Goal: Check status: Check status

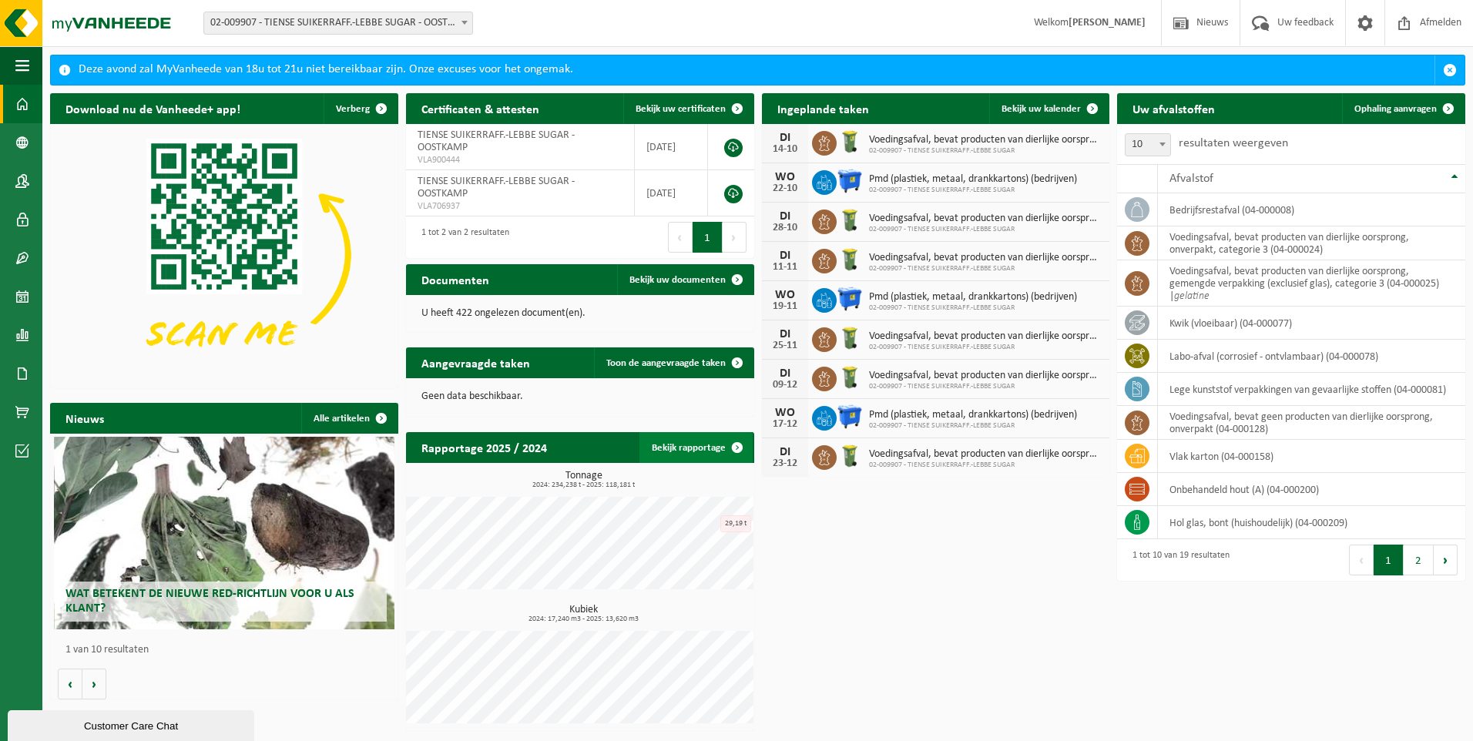
click at [700, 451] on link "Bekijk rapportage" at bounding box center [695, 447] width 113 height 31
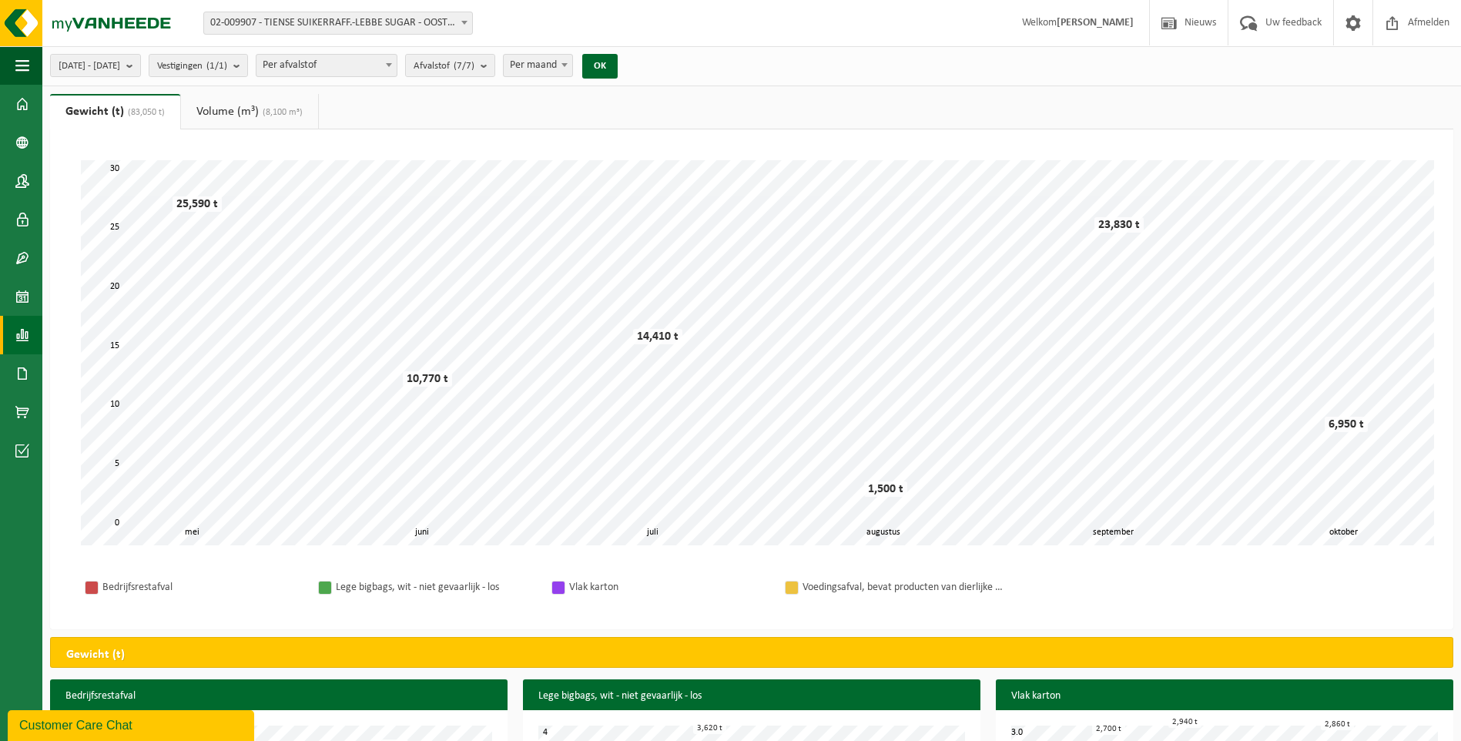
click at [218, 116] on link "Volume (m³) (8,100 m³)" at bounding box center [249, 111] width 137 height 35
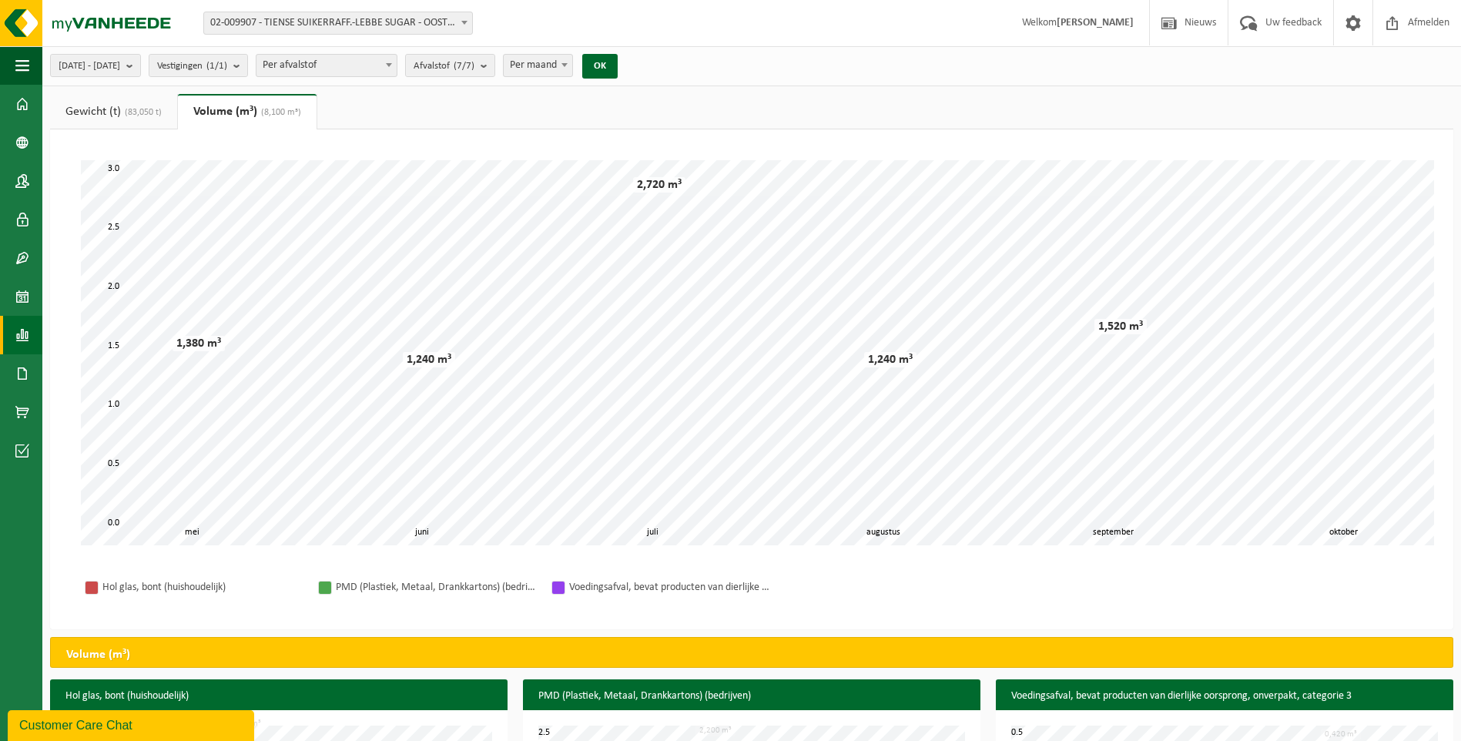
click at [128, 109] on span "(83,050 t)" at bounding box center [141, 112] width 41 height 9
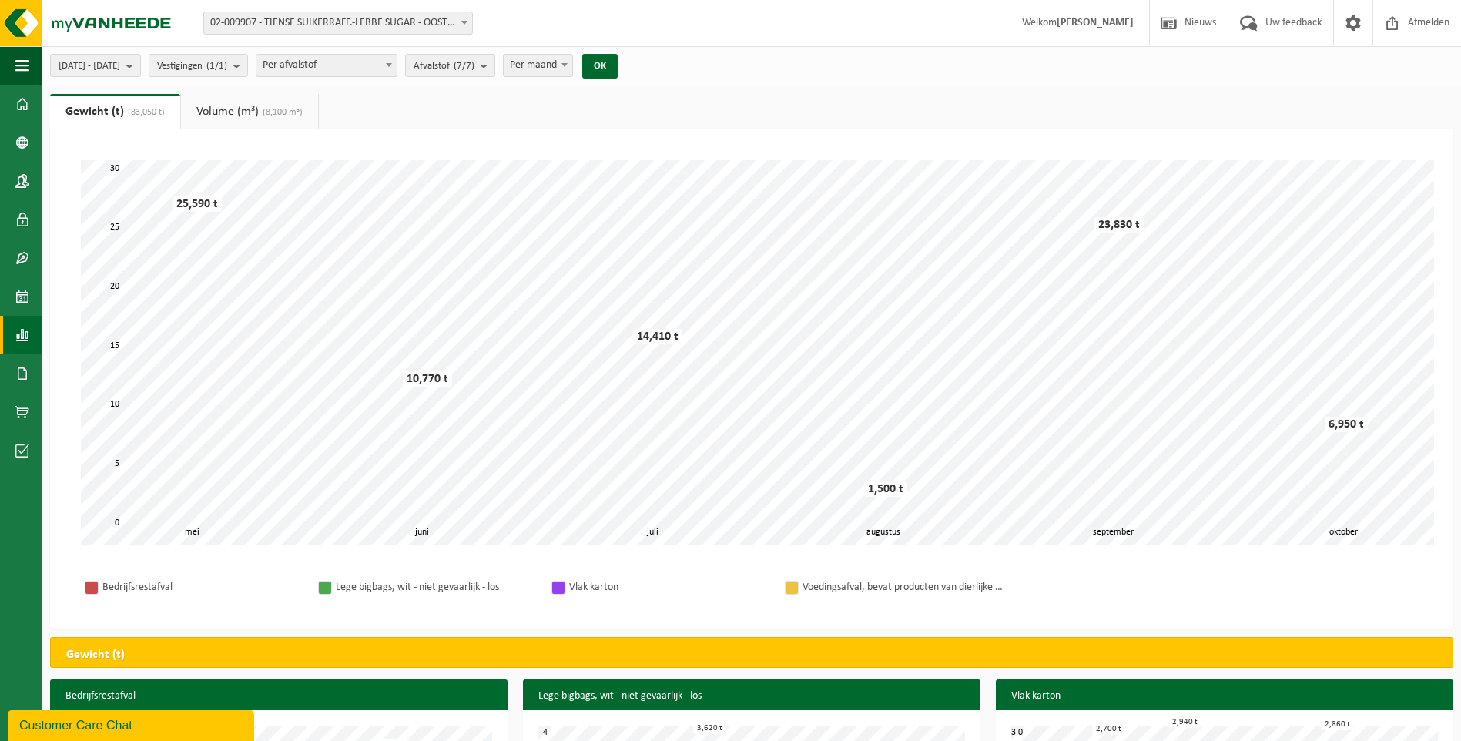
click at [426, 28] on span "02-009907 - TIENSE SUIKERRAFF.-LEBBE SUGAR - OOSTKAMP" at bounding box center [338, 23] width 268 height 22
click at [601, 27] on div "Vestiging: 02-009907 - TIENSE SUIKERRAFF.-LEBBE SUGAR - OOSTKAMP 02-009907 - TI…" at bounding box center [730, 23] width 1461 height 47
click at [572, 64] on span "Per maand" at bounding box center [538, 66] width 69 height 22
select select "3"
click at [120, 65] on span "[DATE] - [DATE]" at bounding box center [90, 66] width 62 height 23
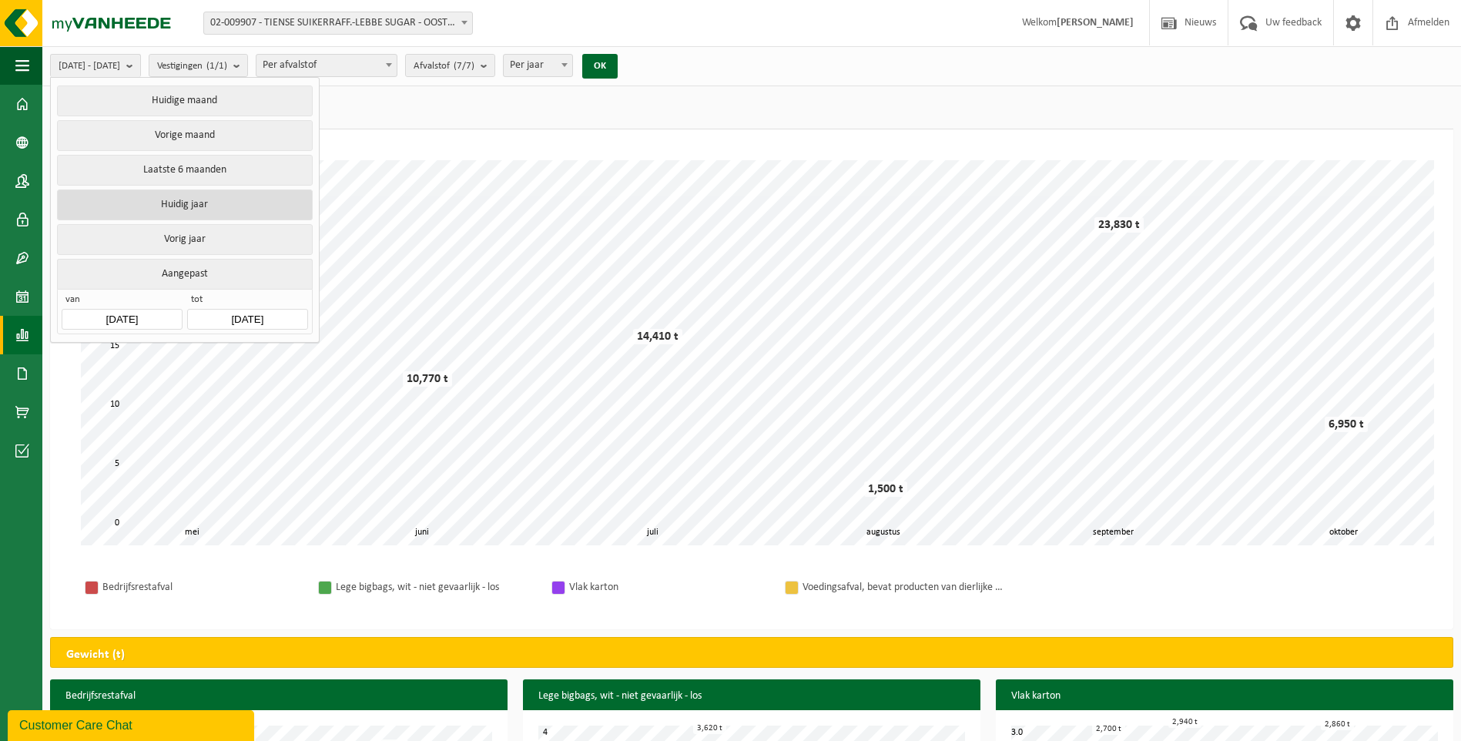
click at [233, 200] on button "Huidig jaar" at bounding box center [184, 204] width 255 height 31
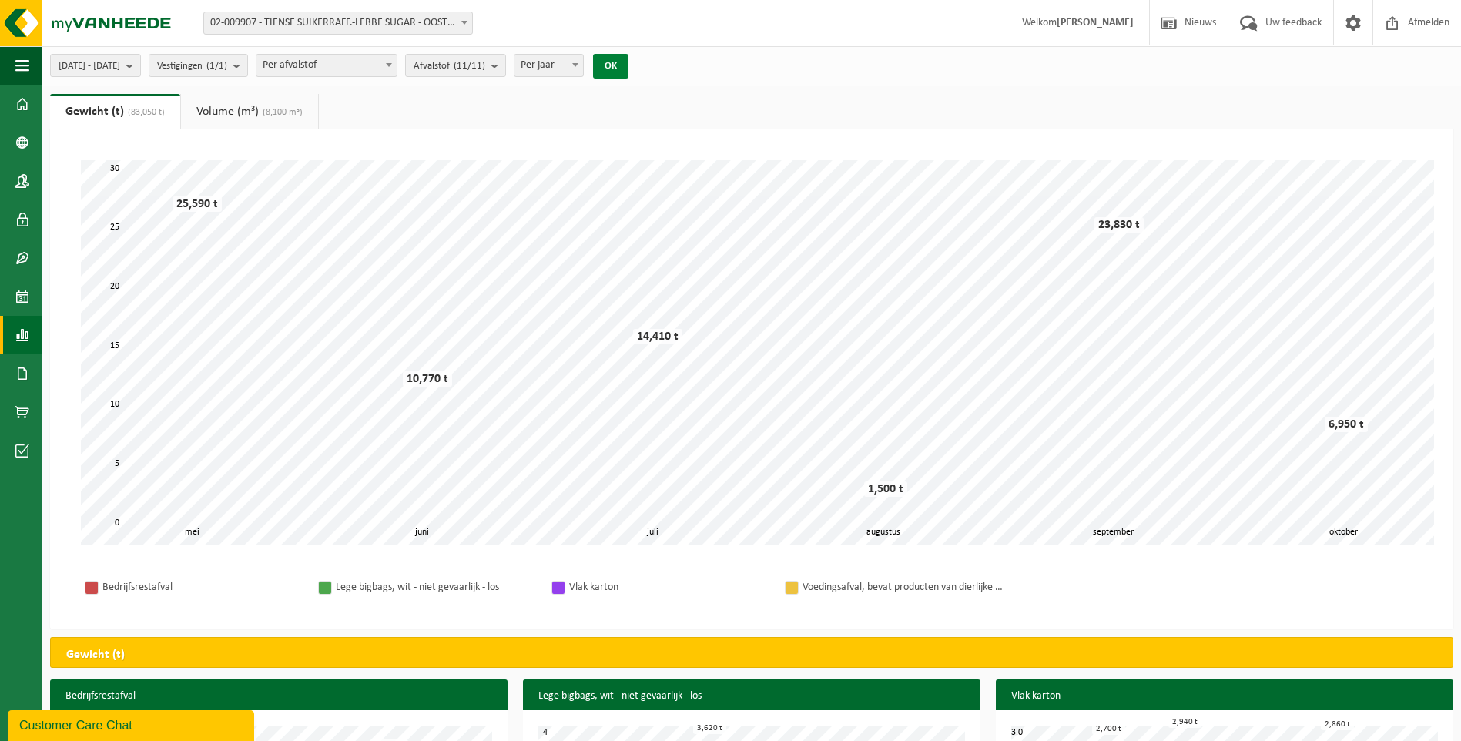
click at [628, 59] on button "OK" at bounding box center [610, 66] width 35 height 25
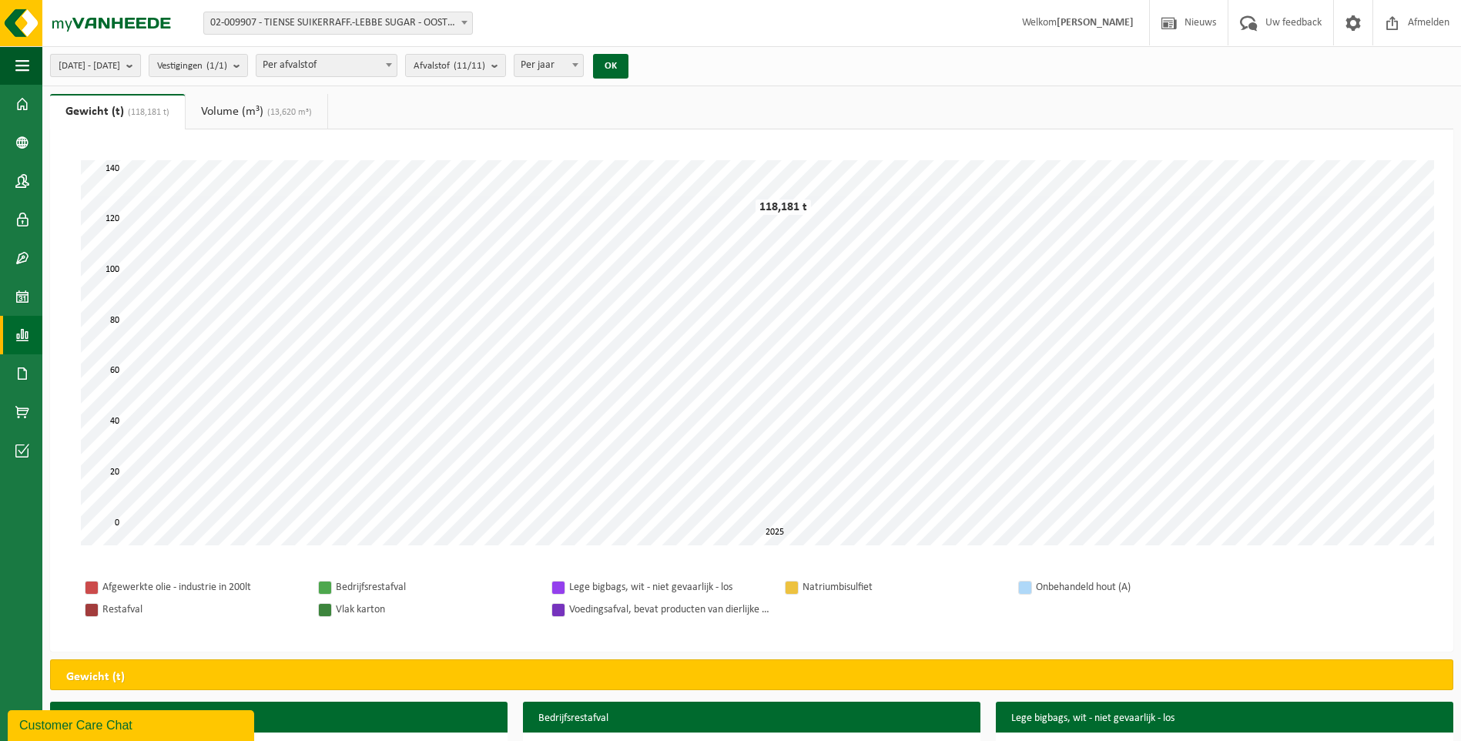
click at [120, 64] on span "[DATE] - [DATE]" at bounding box center [90, 66] width 62 height 23
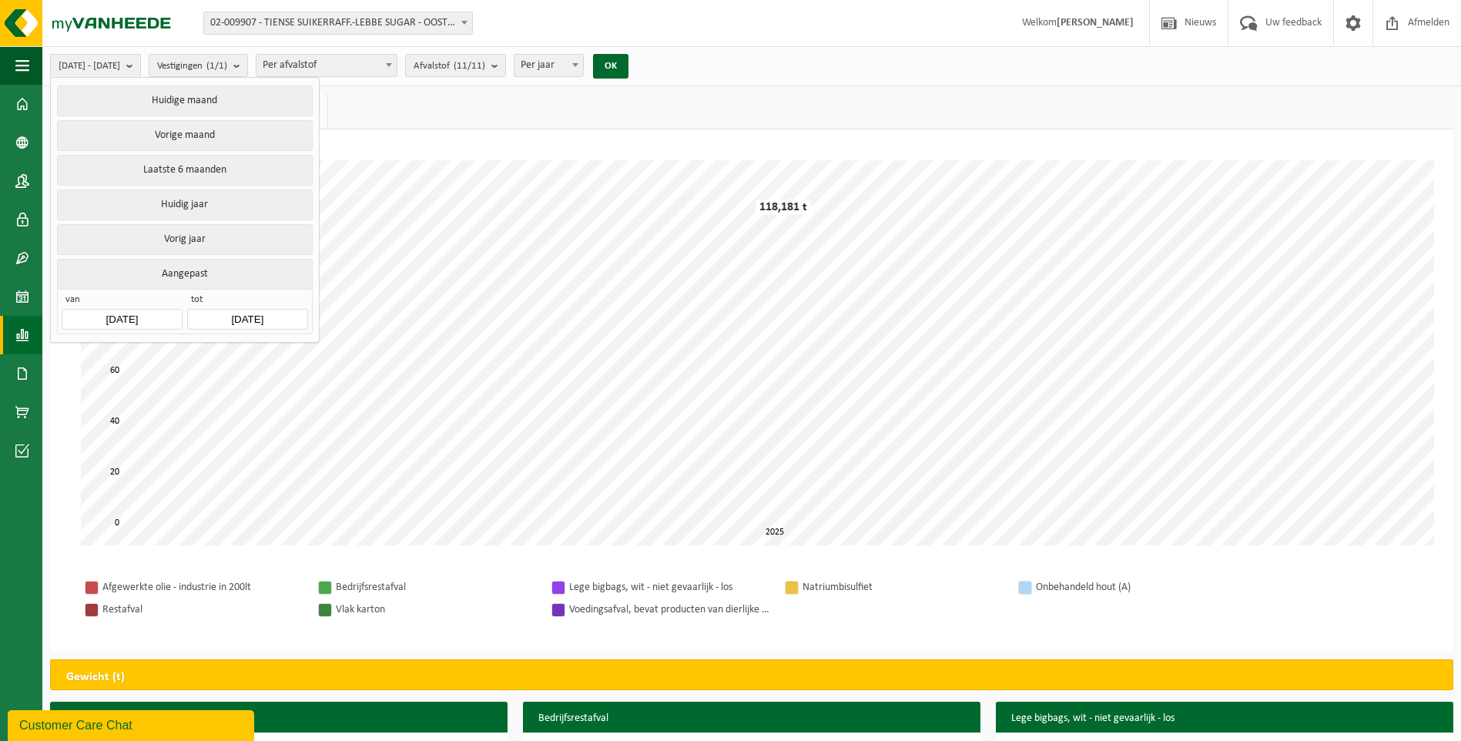
click at [111, 314] on input "[DATE]" at bounding box center [122, 319] width 120 height 21
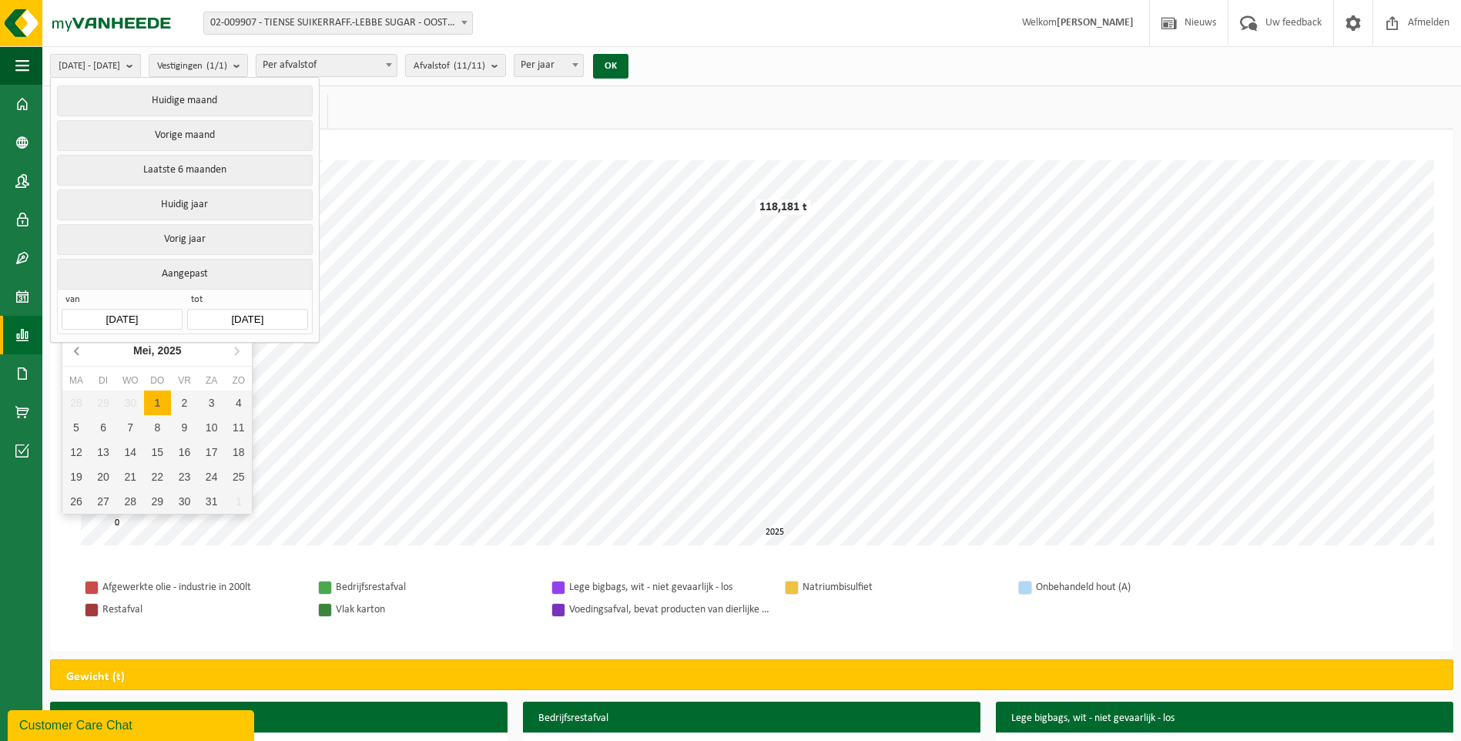
click at [77, 350] on icon at bounding box center [77, 350] width 25 height 25
click at [77, 349] on icon at bounding box center [77, 351] width 4 height 8
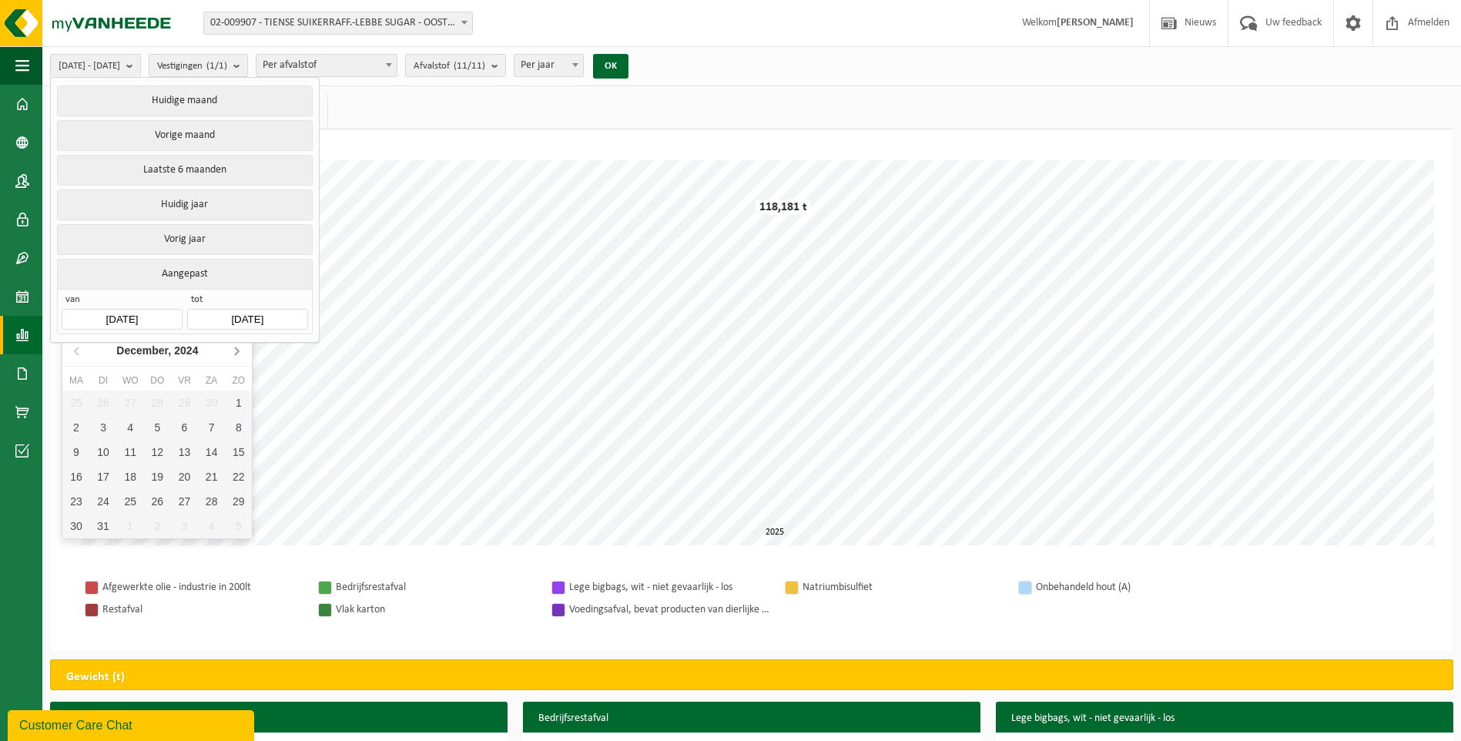
click at [245, 352] on icon at bounding box center [236, 350] width 25 height 25
click at [135, 354] on div "Januari, 2025" at bounding box center [157, 350] width 81 height 25
click at [171, 354] on div "2025" at bounding box center [157, 350] width 36 height 25
click at [125, 431] on div "2024" at bounding box center [134, 431] width 48 height 43
click at [99, 385] on div "Jan" at bounding box center [93, 383] width 63 height 32
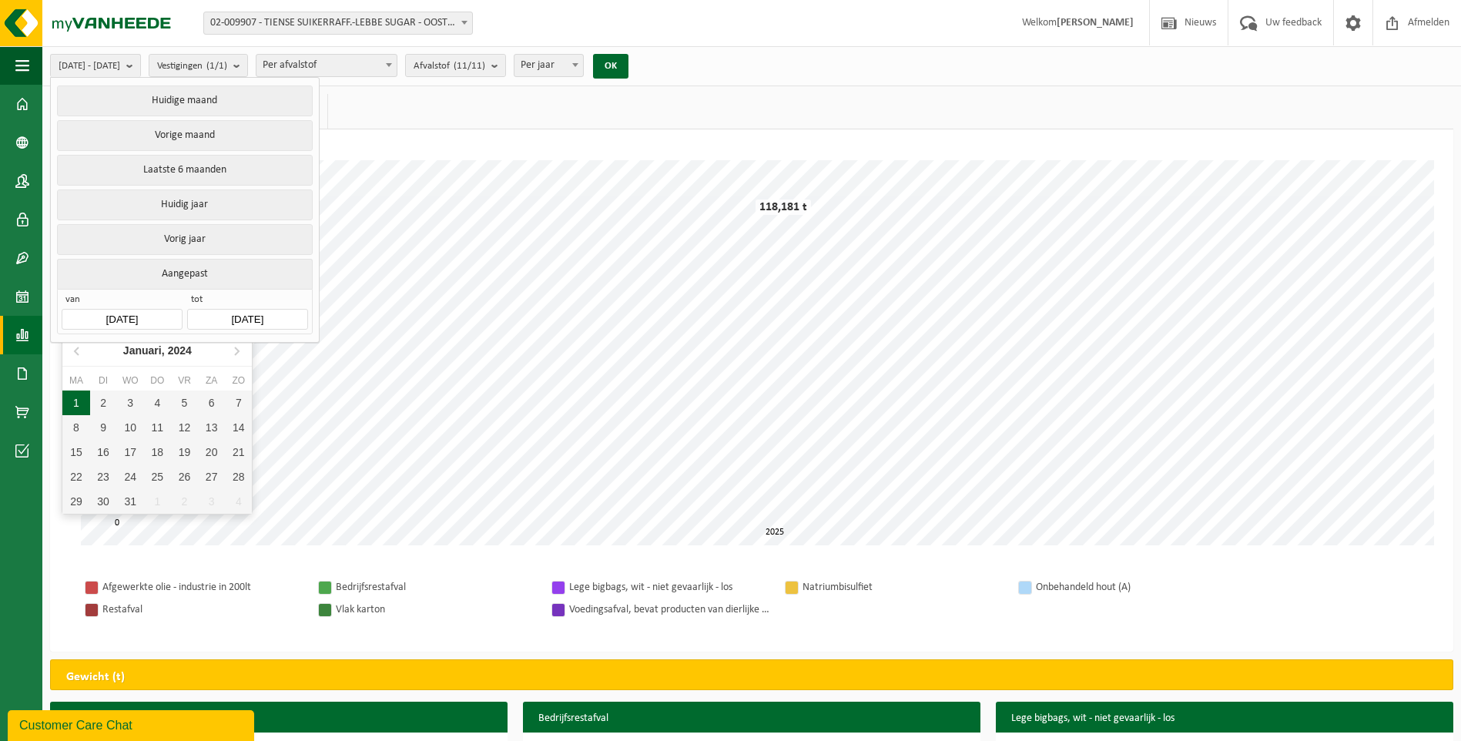
click at [82, 401] on div "1" at bounding box center [75, 402] width 27 height 25
type input "[DATE]"
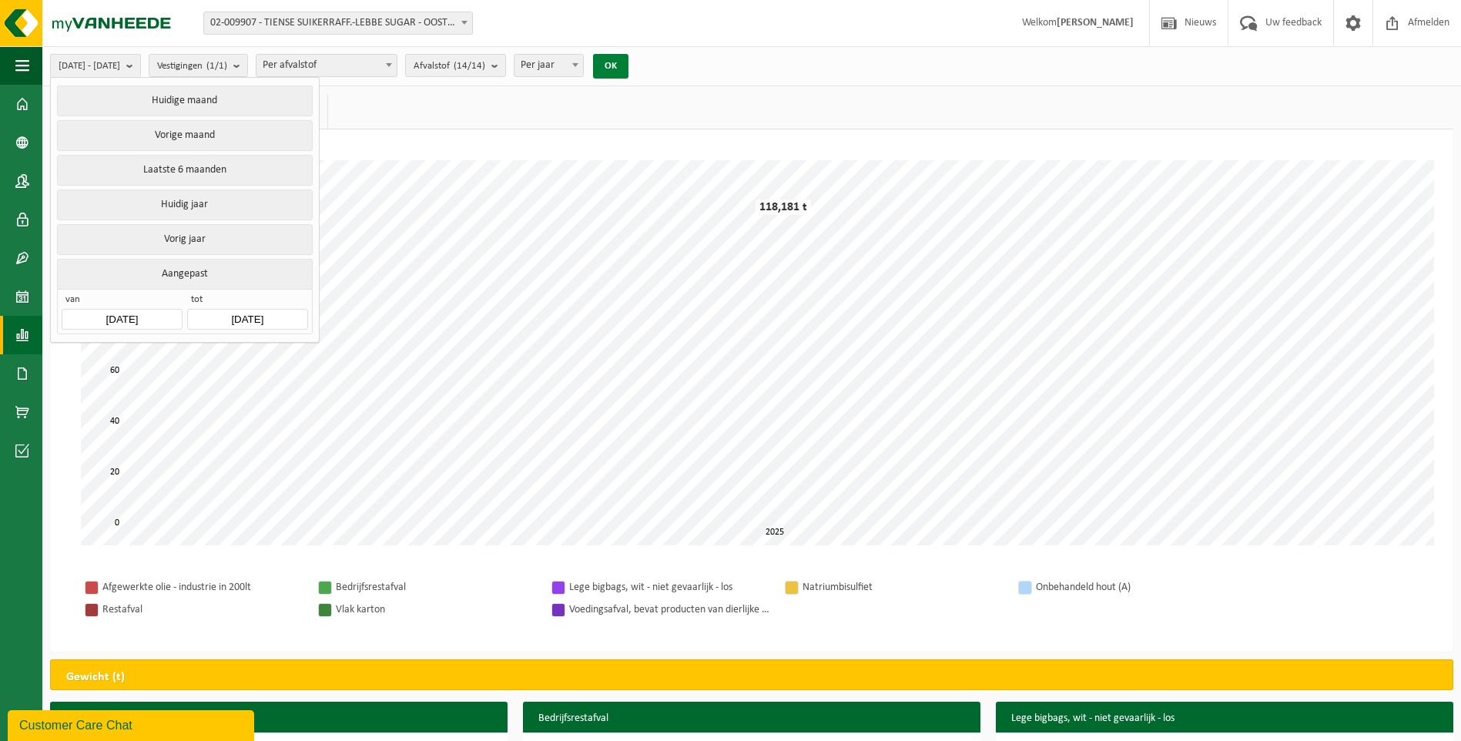
click at [628, 63] on button "OK" at bounding box center [610, 66] width 35 height 25
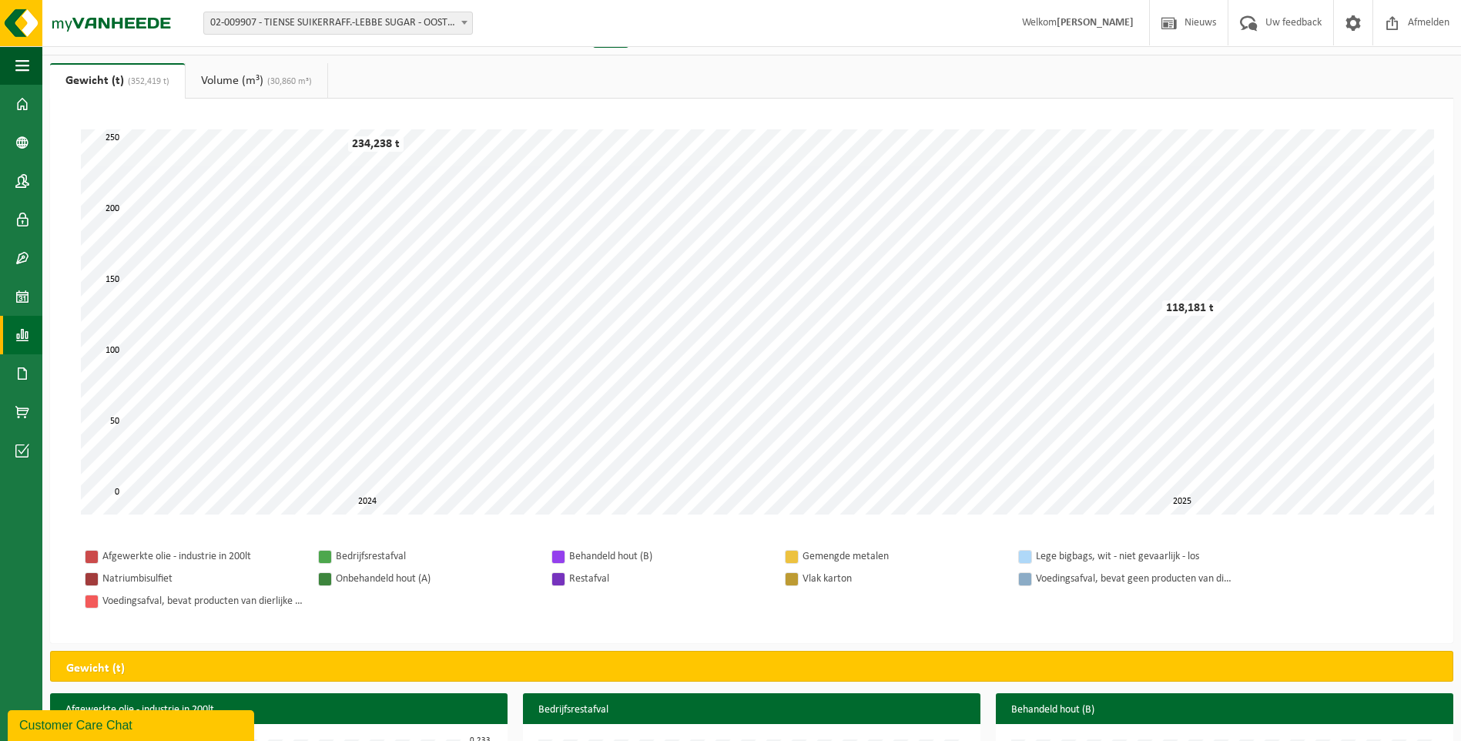
scroll to position [5, 0]
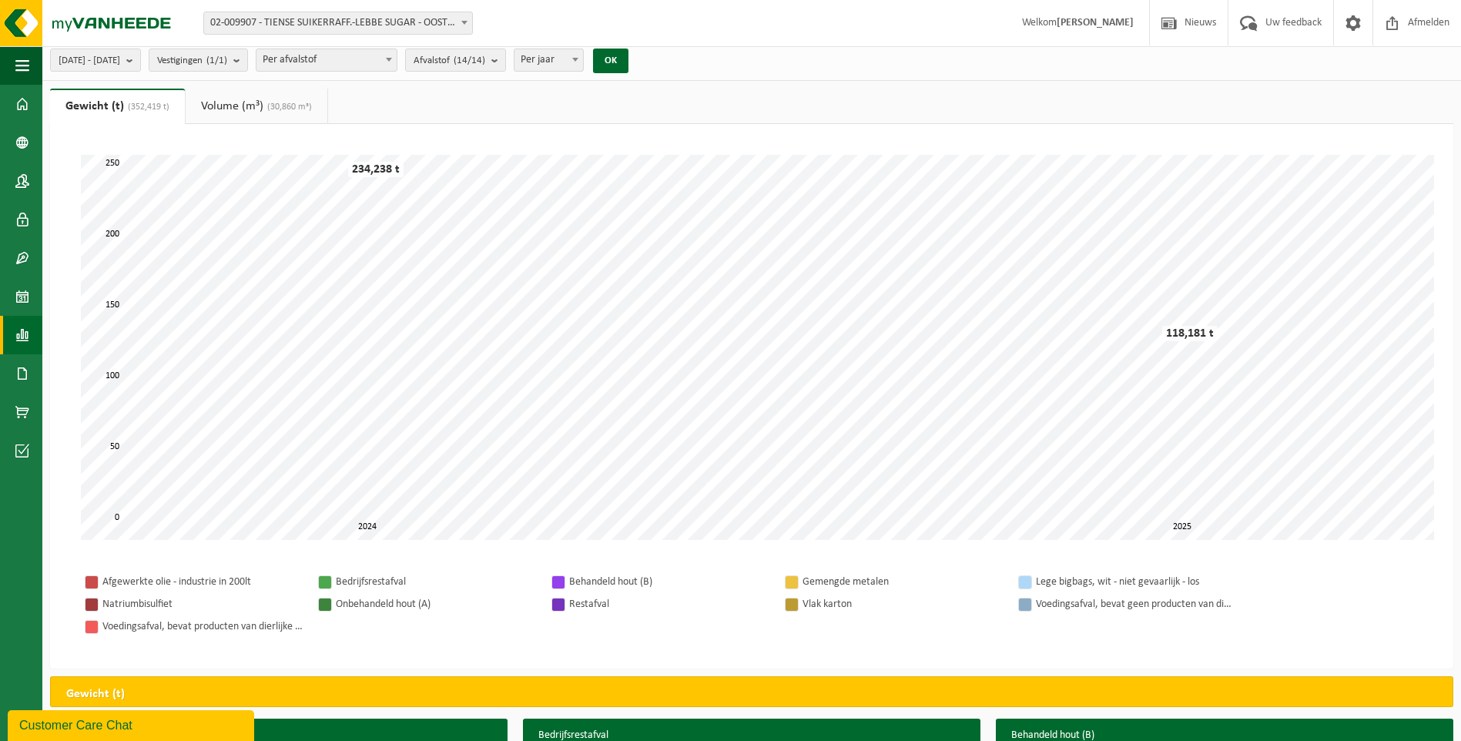
click at [263, 109] on link "Volume (m³) (30,860 m³)" at bounding box center [257, 106] width 142 height 35
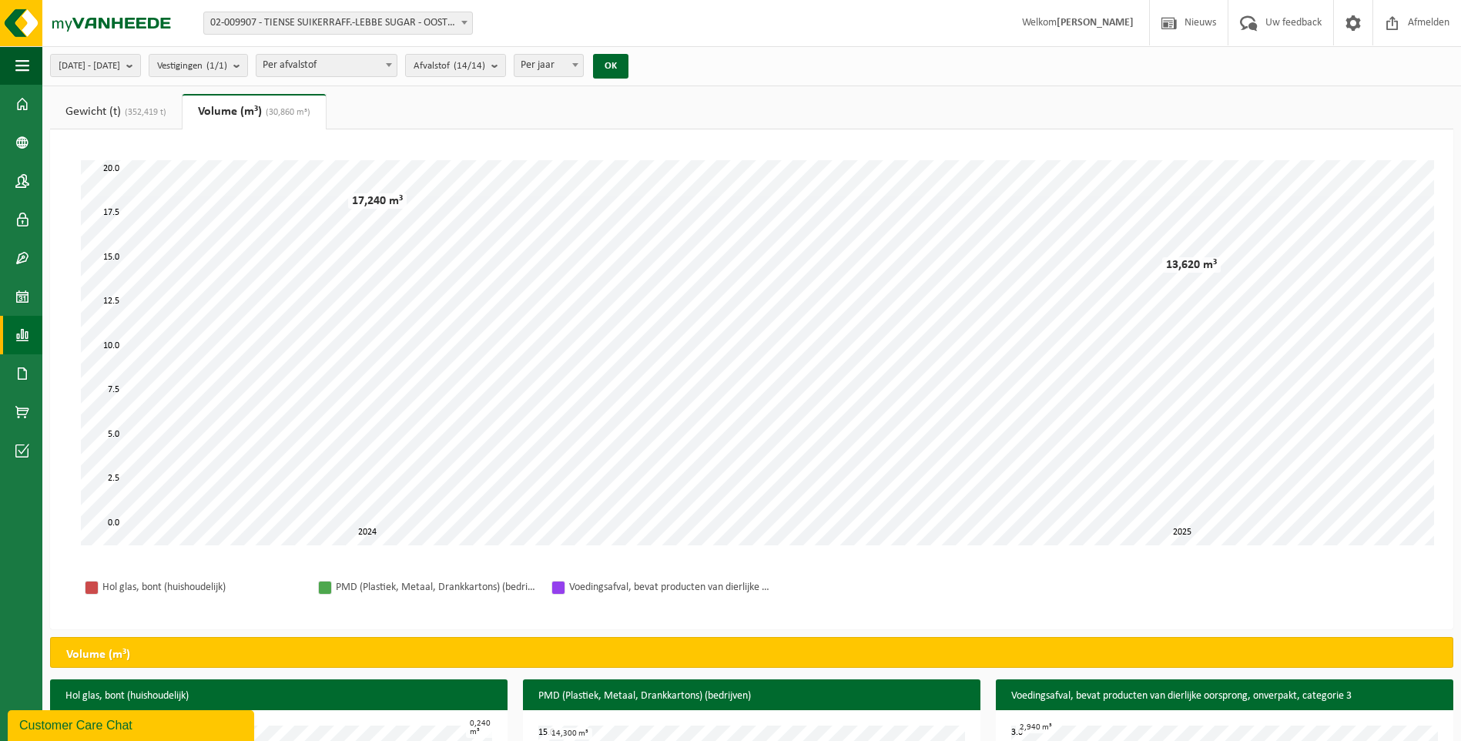
click at [100, 112] on link "Gewicht (t) (352,419 t)" at bounding box center [116, 111] width 132 height 35
